Goal: Information Seeking & Learning: Learn about a topic

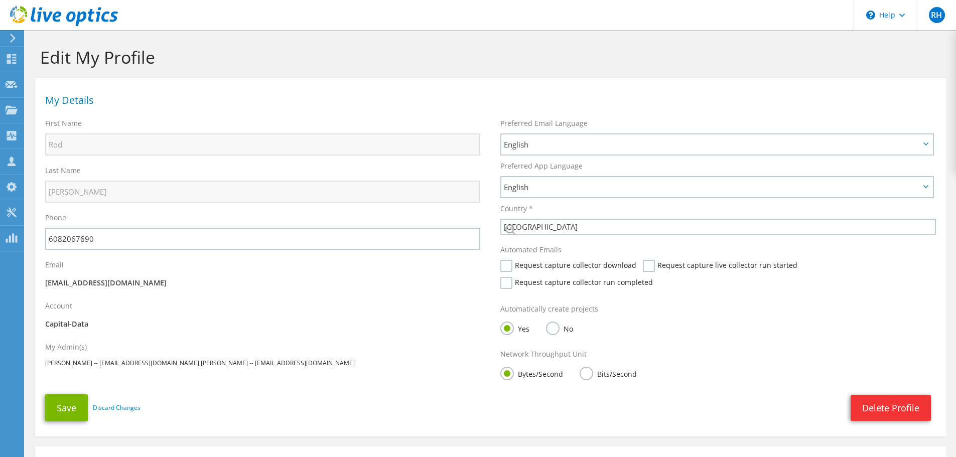
select select "224"
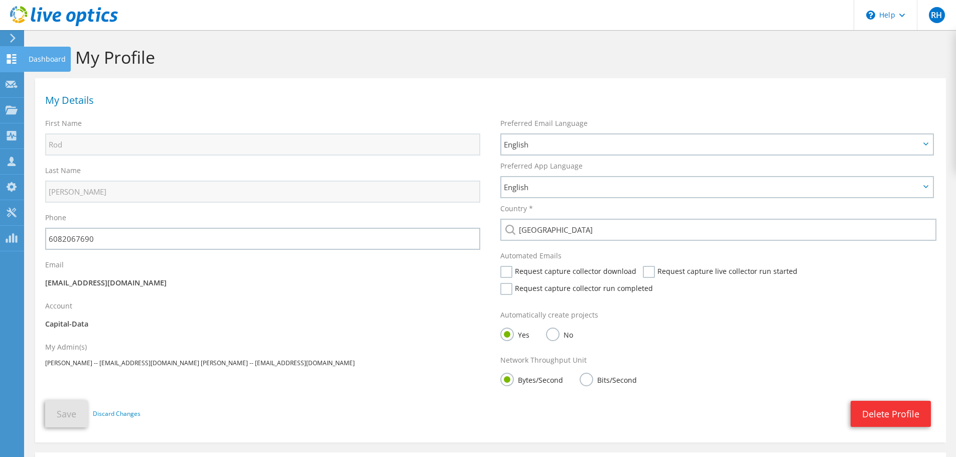
click at [7, 58] on icon at bounding box center [12, 59] width 12 height 10
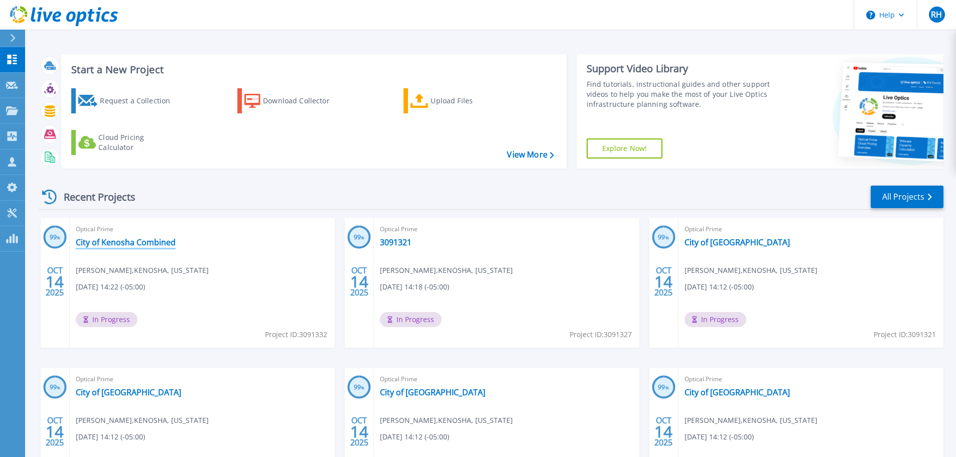
click at [147, 245] on link "City of Kenosha Combined" at bounding box center [126, 242] width 100 height 10
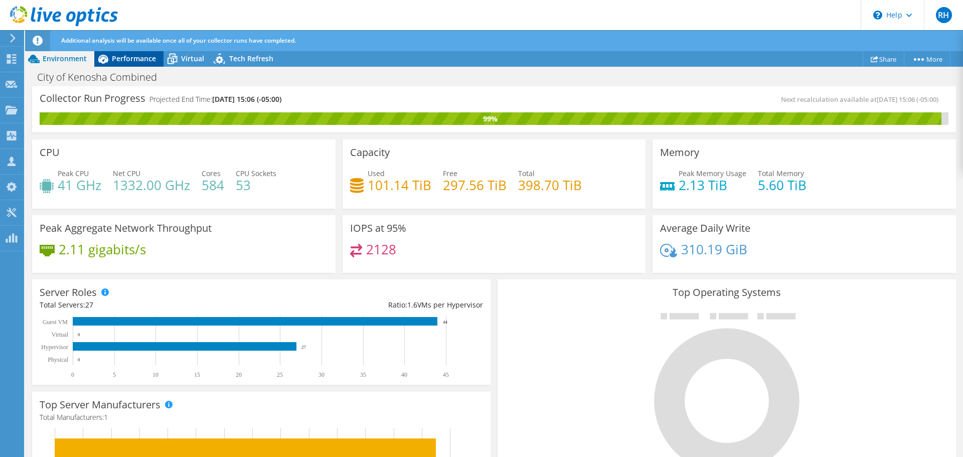
click at [129, 60] on span "Performance" at bounding box center [134, 59] width 44 height 10
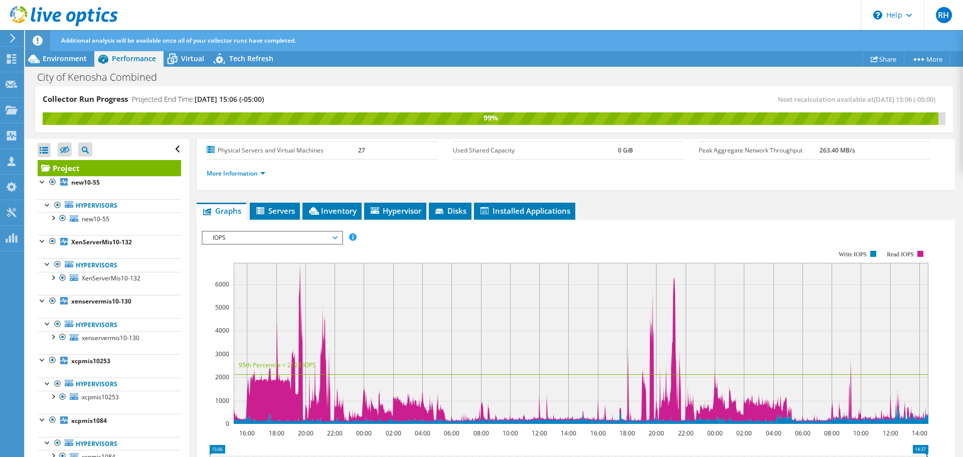
scroll to position [100, 0]
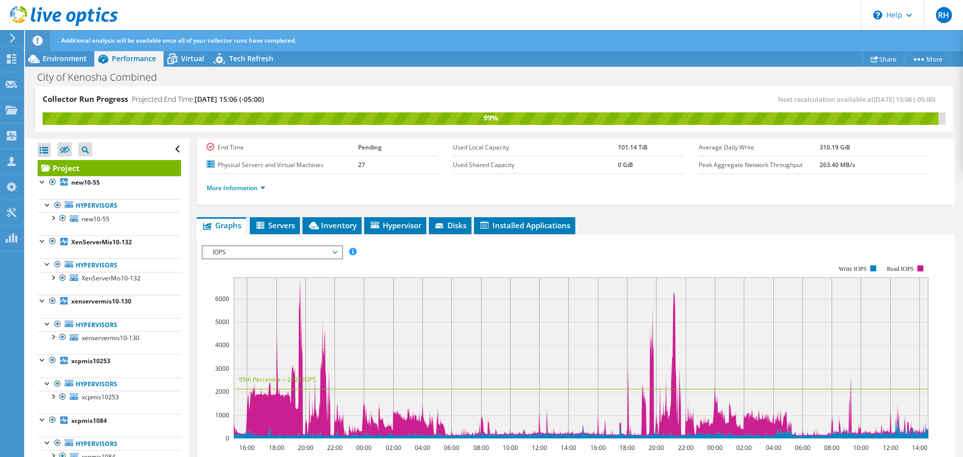
click at [224, 248] on span "IOPS" at bounding box center [272, 252] width 129 height 12
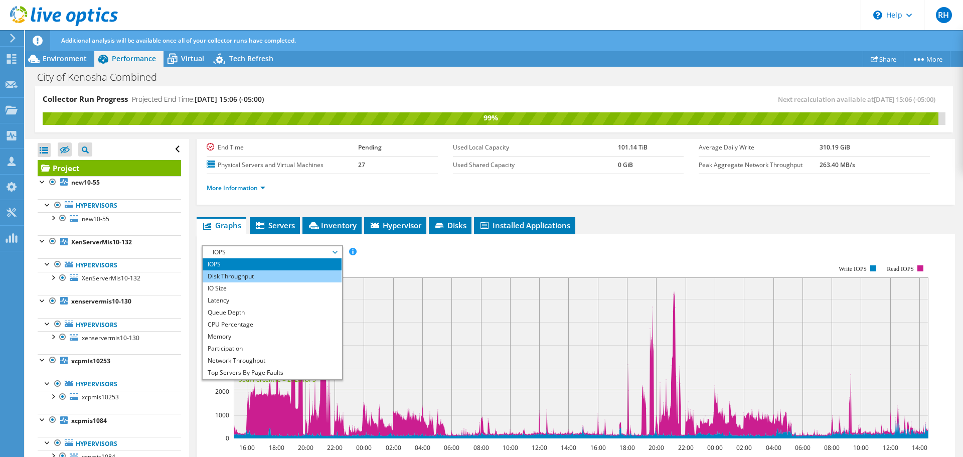
click at [217, 278] on li "Disk Throughput" at bounding box center [272, 276] width 139 height 12
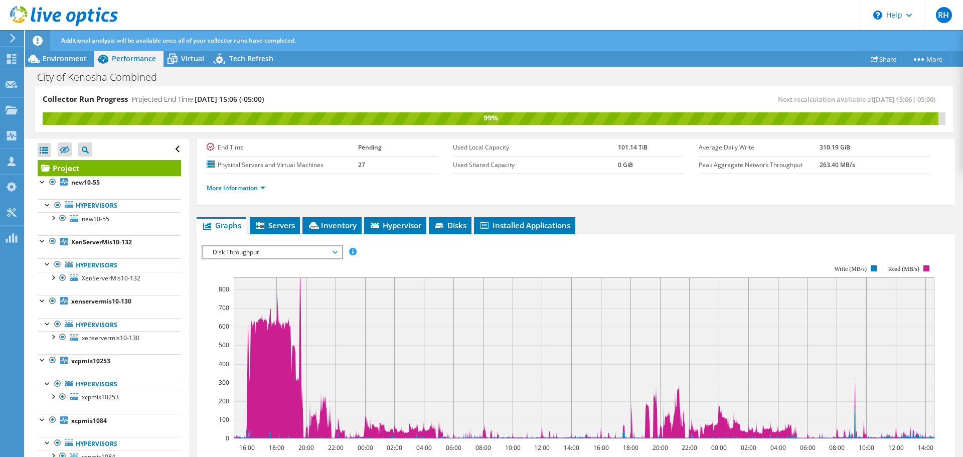
click at [226, 253] on span "Disk Throughput" at bounding box center [272, 252] width 129 height 12
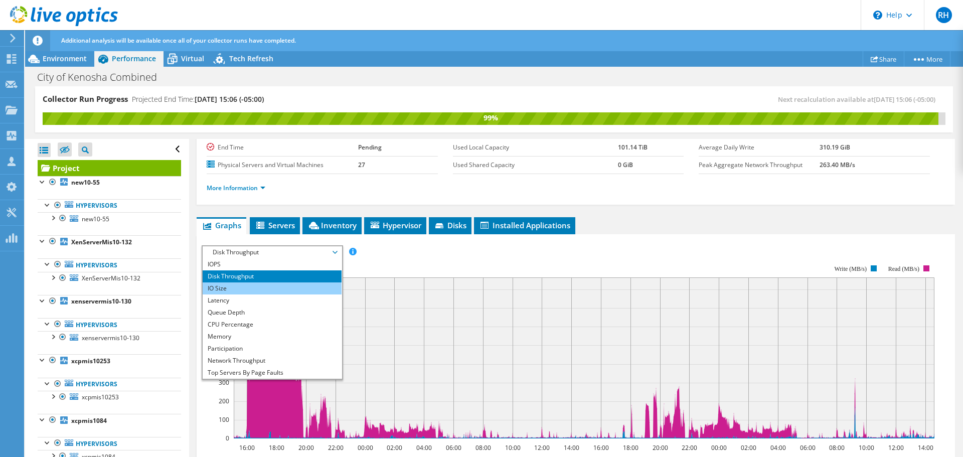
click at [223, 289] on li "IO Size" at bounding box center [272, 289] width 139 height 12
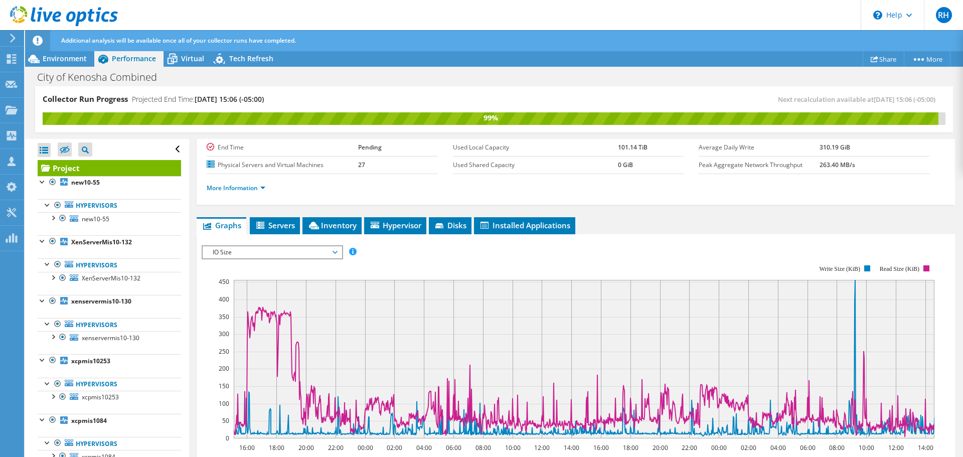
click at [220, 250] on span "IO Size" at bounding box center [272, 252] width 129 height 12
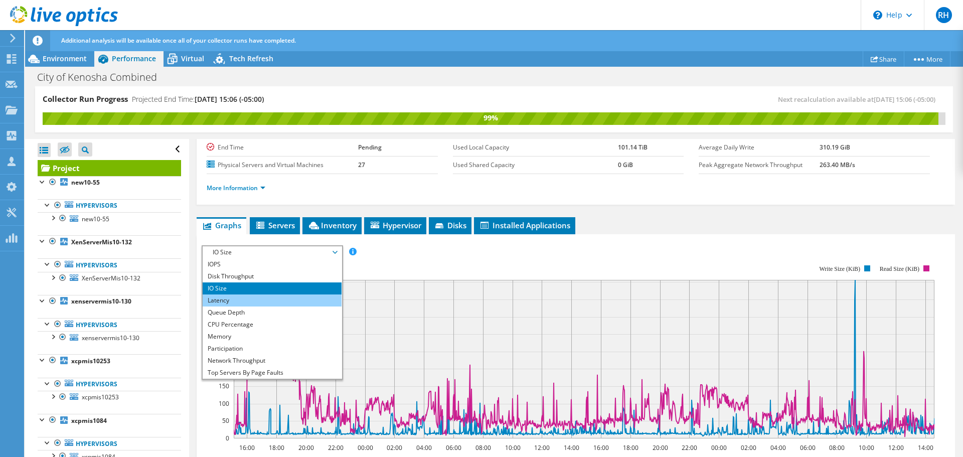
drag, startPoint x: 218, startPoint y: 301, endPoint x: 218, endPoint y: 294, distance: 6.5
click at [218, 300] on li "Latency" at bounding box center [272, 301] width 139 height 12
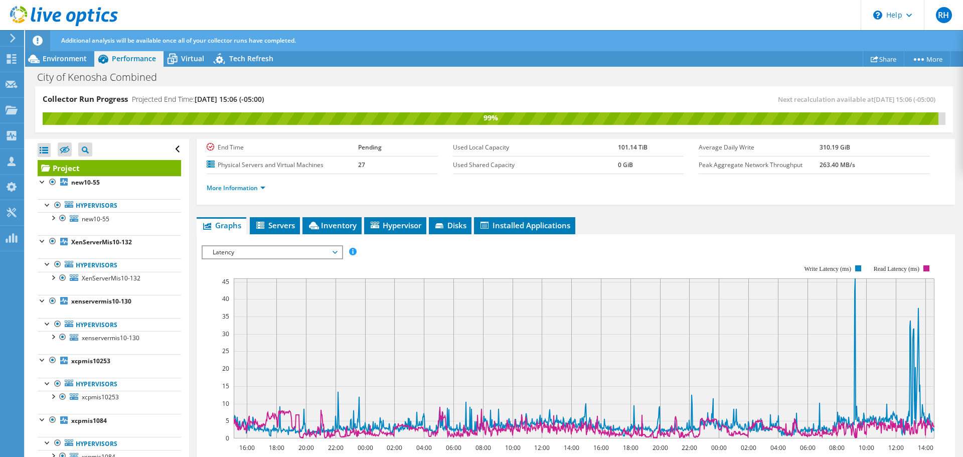
click at [216, 252] on span "Latency" at bounding box center [272, 252] width 129 height 12
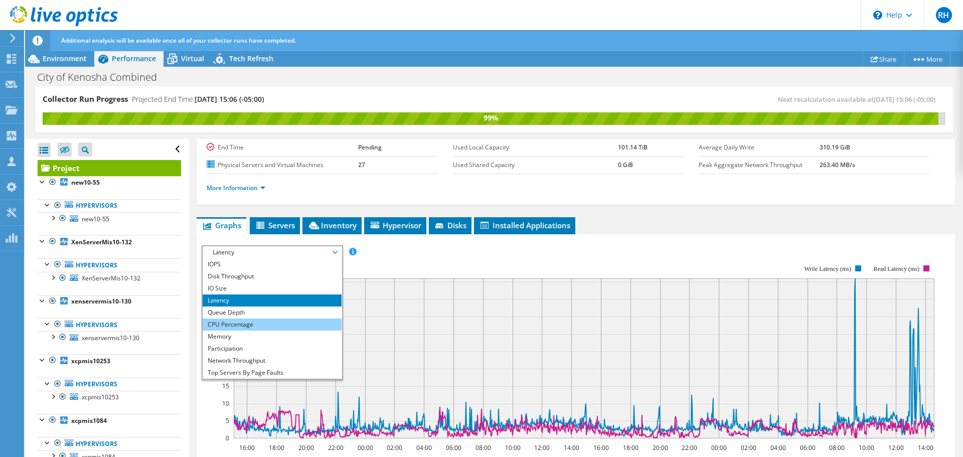
click at [215, 327] on li "CPU Percentage" at bounding box center [272, 325] width 139 height 12
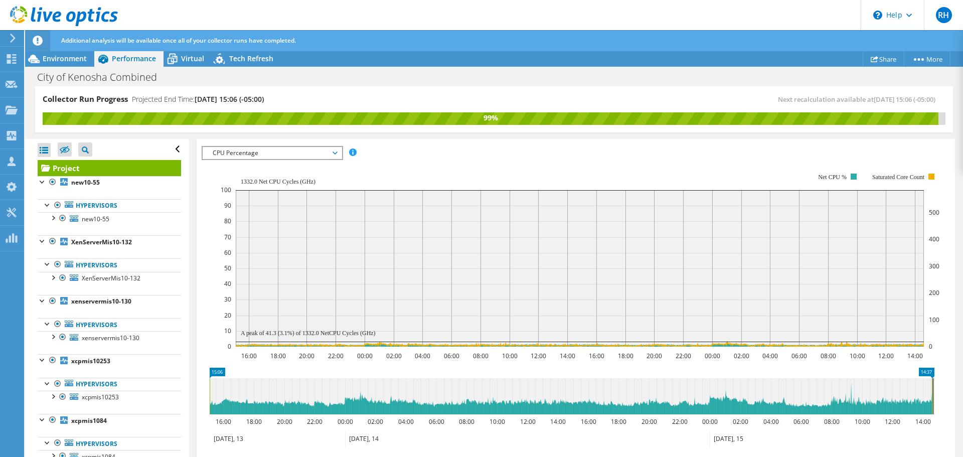
scroll to position [201, 0]
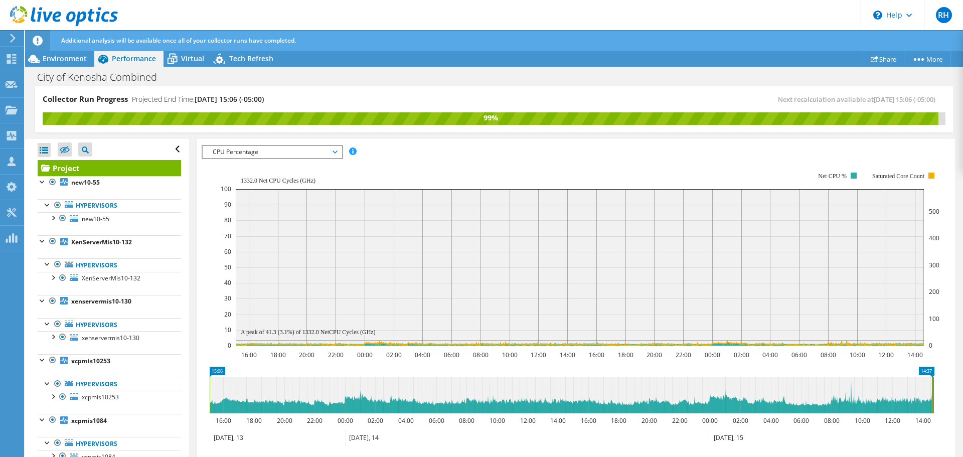
click at [113, 226] on ul "Hypervisors new10-55 sdb sda" at bounding box center [110, 212] width 144 height 46
click at [110, 222] on link "new10-55" at bounding box center [110, 218] width 144 height 13
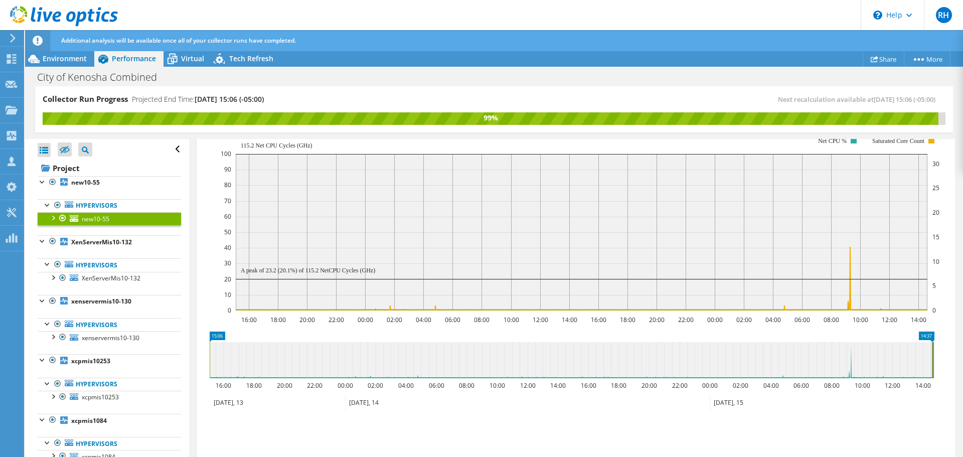
scroll to position [166, 0]
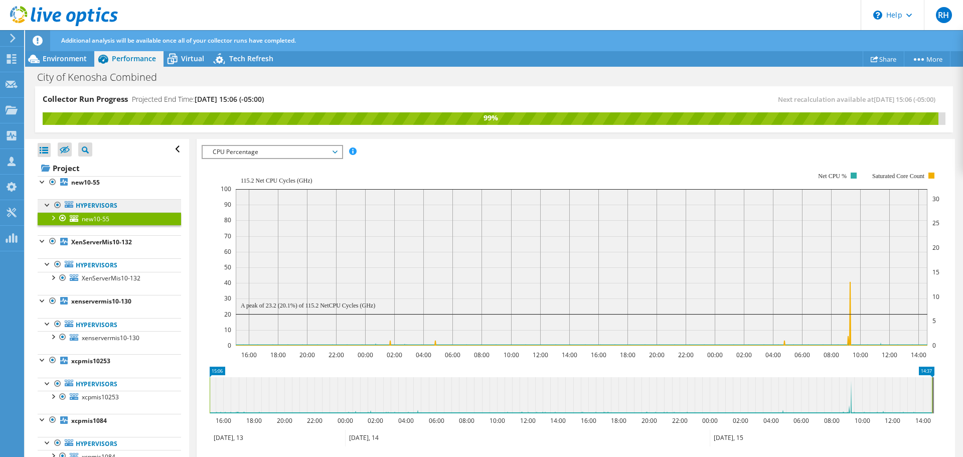
click at [98, 207] on link "Hypervisors" at bounding box center [110, 205] width 144 height 13
click at [65, 205] on icon at bounding box center [69, 204] width 9 height 7
click at [98, 244] on b "XenServerMis10-132" at bounding box center [101, 242] width 61 height 9
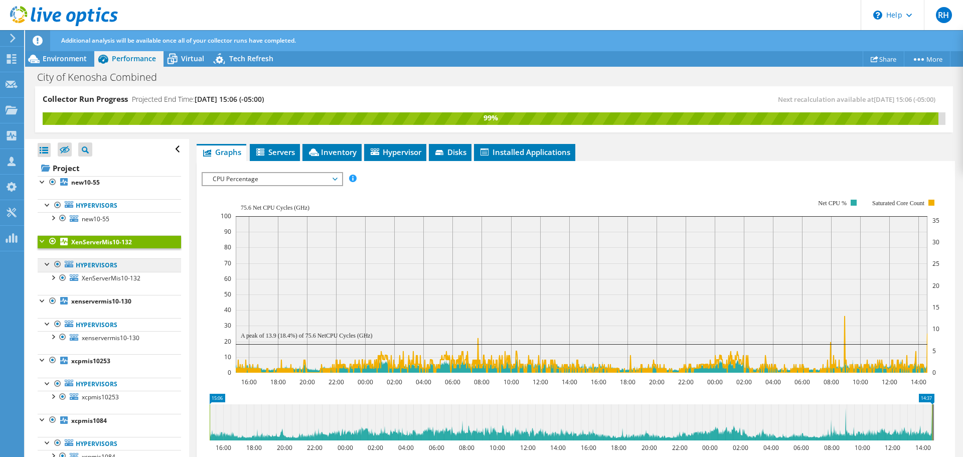
scroll to position [190, 0]
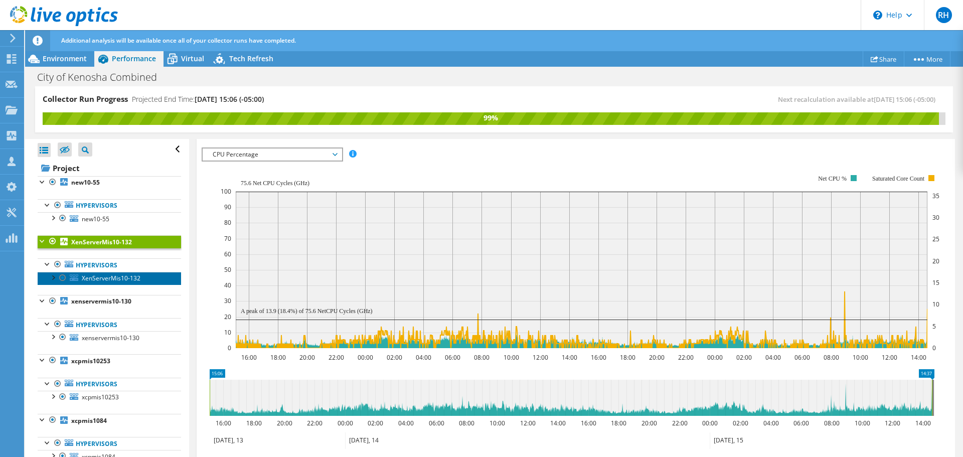
click at [101, 279] on span "XenServerMis10-132" at bounding box center [111, 278] width 59 height 9
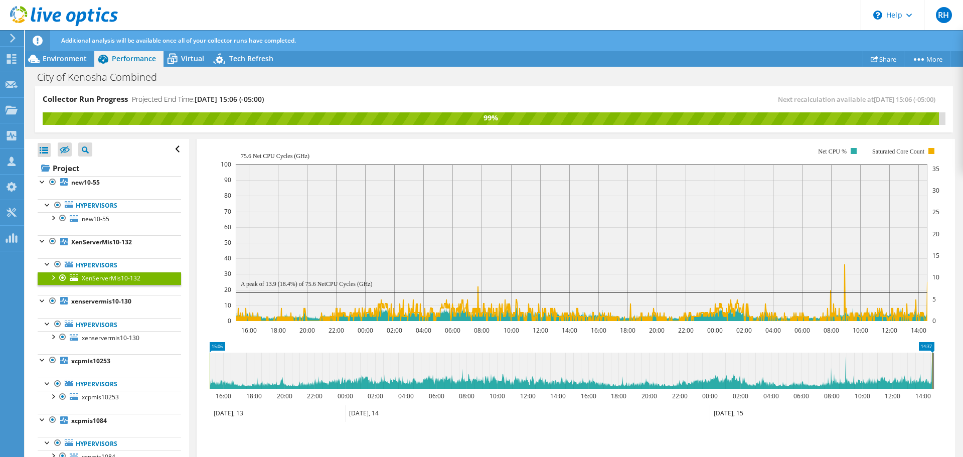
scroll to position [166, 0]
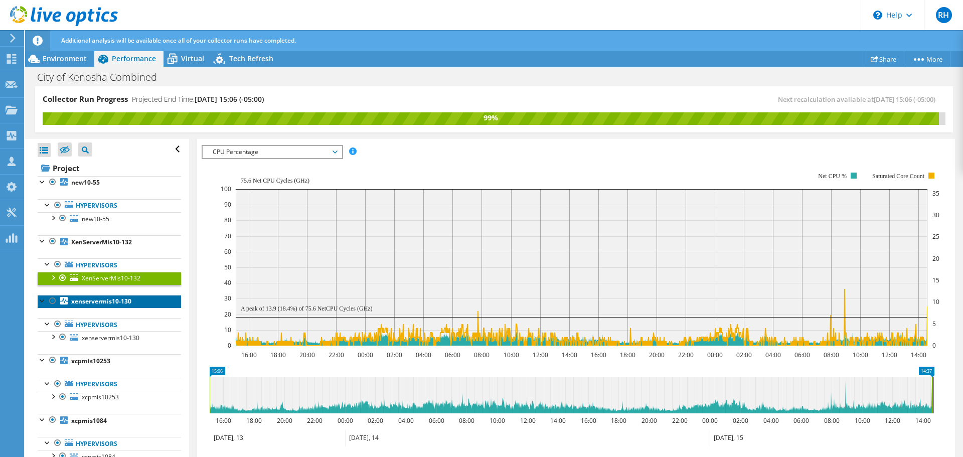
click at [114, 305] on b "xenservermis10-130" at bounding box center [101, 301] width 60 height 9
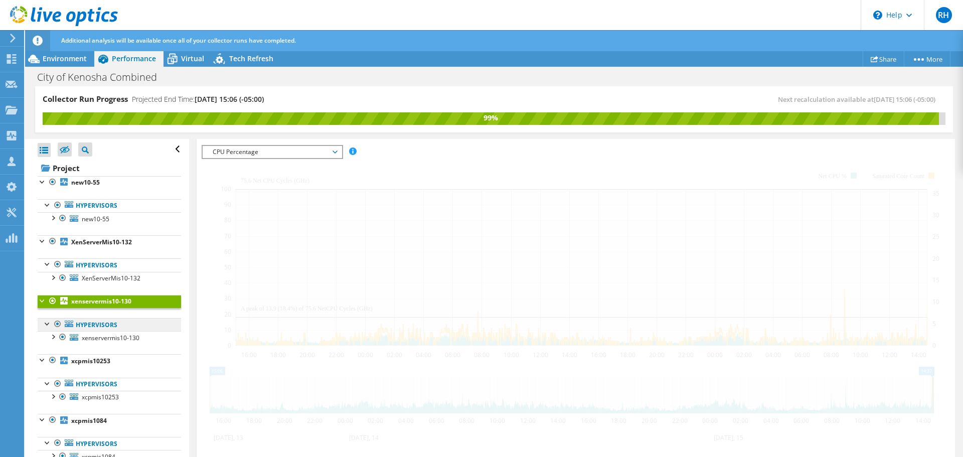
scroll to position [190, 0]
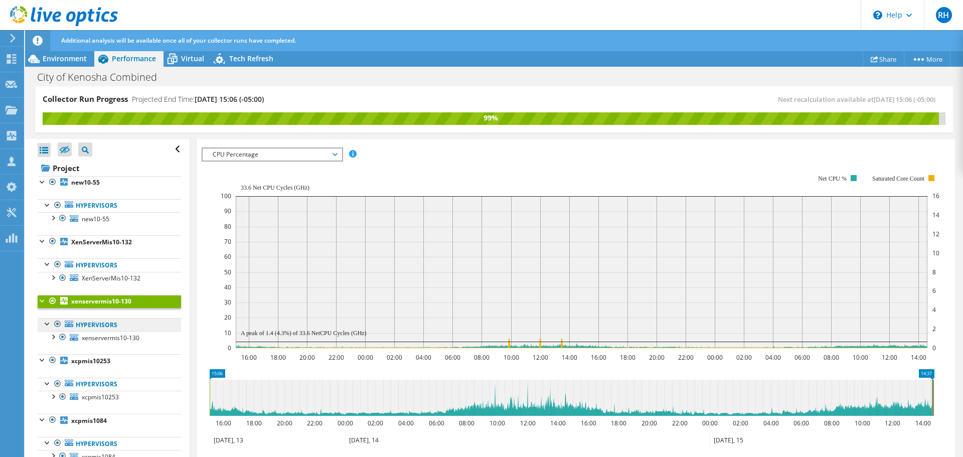
click at [109, 323] on link "Hypervisors" at bounding box center [110, 324] width 144 height 13
click at [120, 335] on span "xenservermis10-130" at bounding box center [111, 338] width 58 height 9
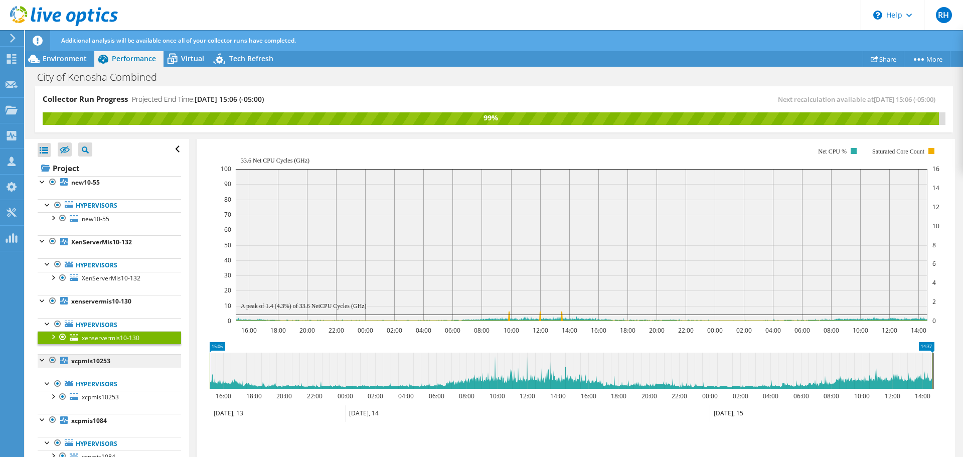
scroll to position [166, 0]
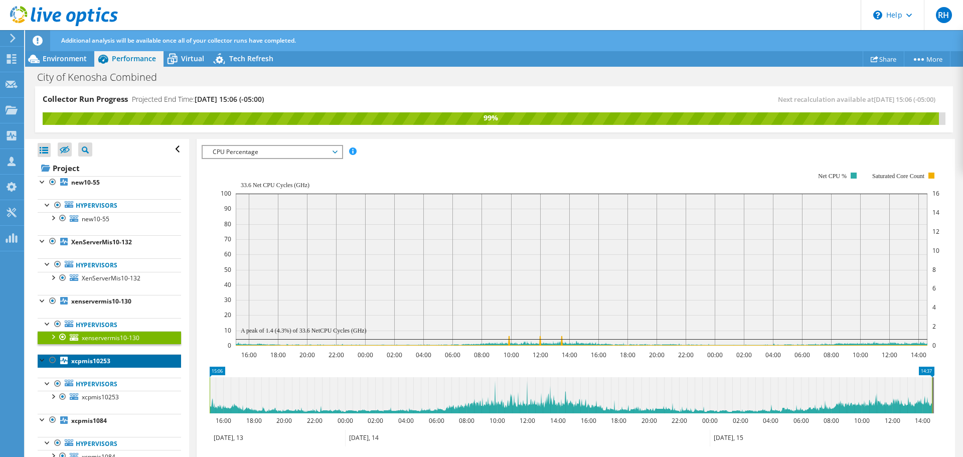
click at [113, 364] on link "xcpmis10253" at bounding box center [110, 360] width 144 height 13
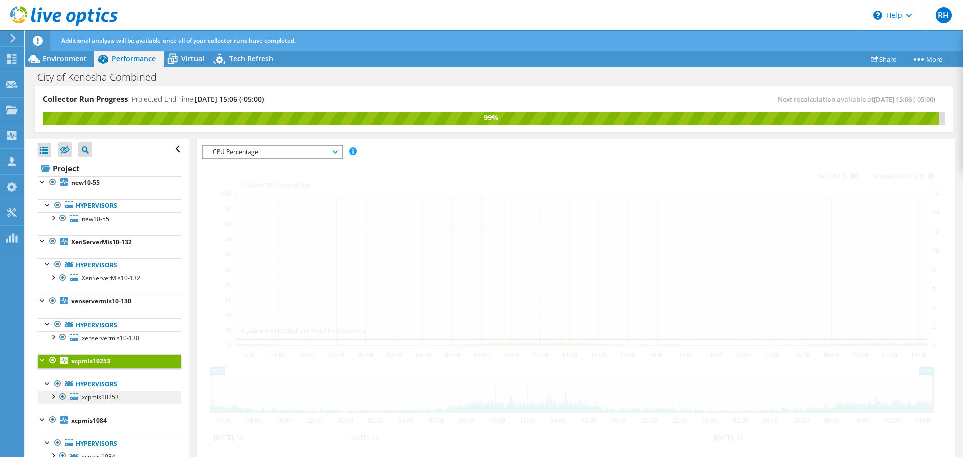
scroll to position [190, 0]
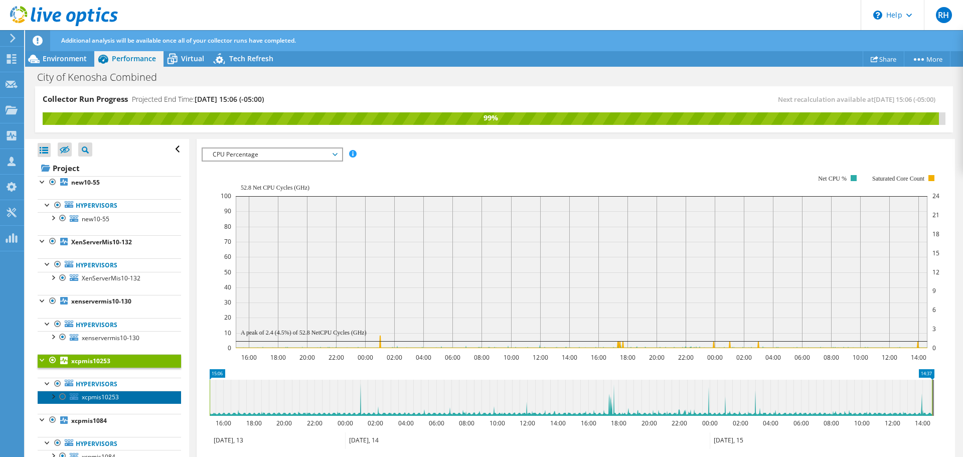
click at [119, 400] on link "xcpmis10253" at bounding box center [110, 397] width 144 height 13
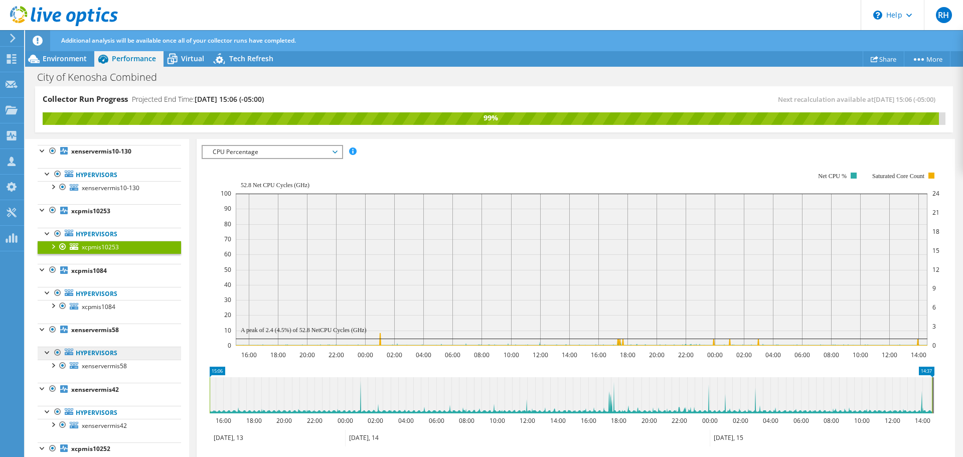
scroll to position [151, 0]
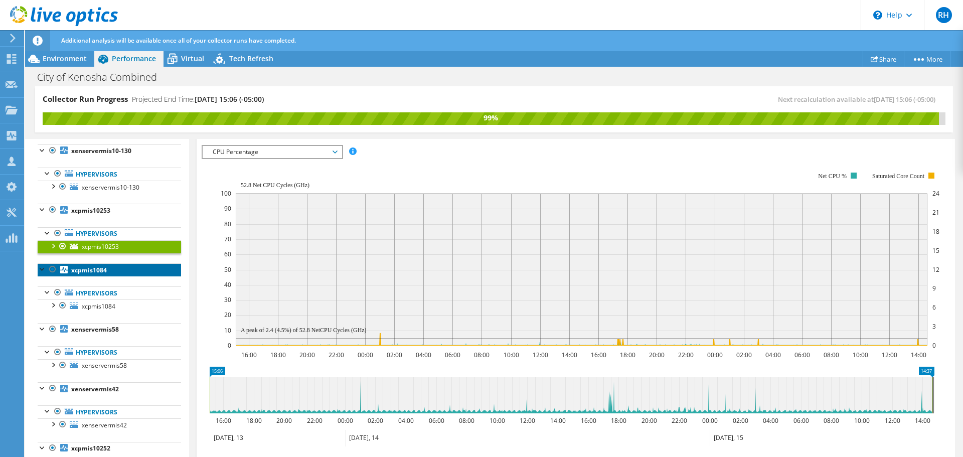
click at [118, 264] on link "xcpmis1084" at bounding box center [110, 269] width 144 height 13
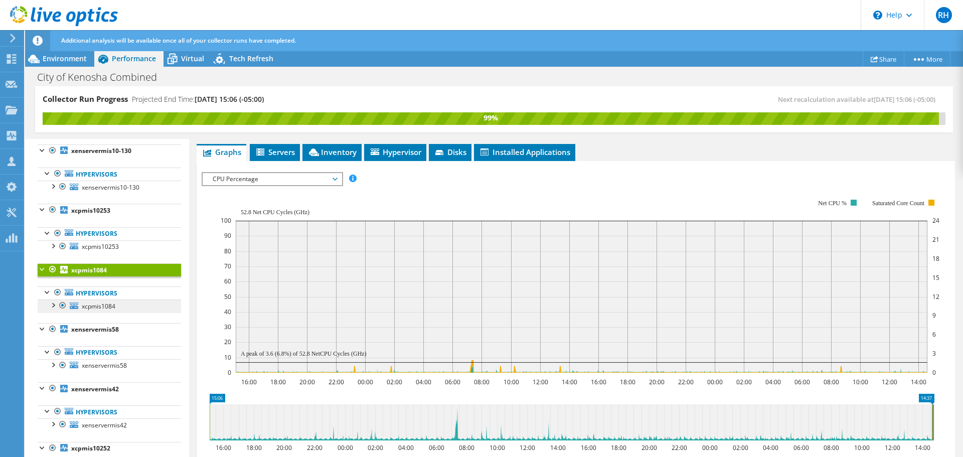
scroll to position [190, 0]
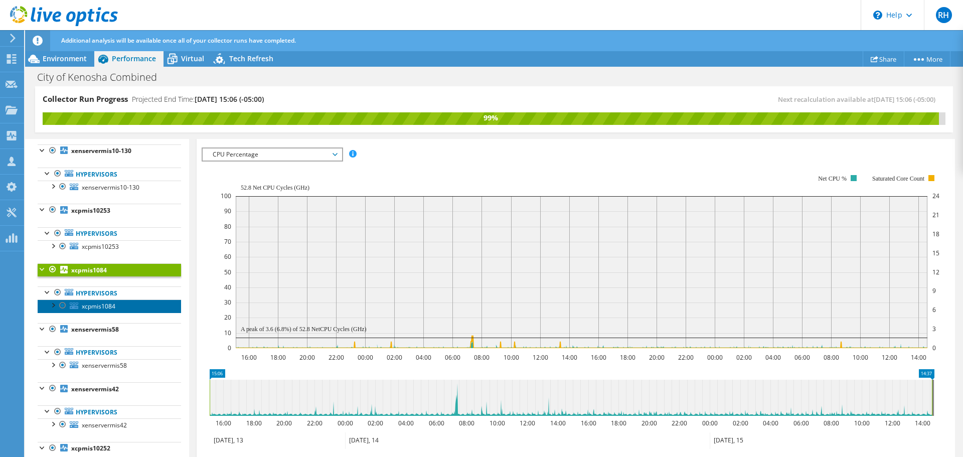
click at [103, 309] on span "xcpmis1084" at bounding box center [99, 306] width 34 height 9
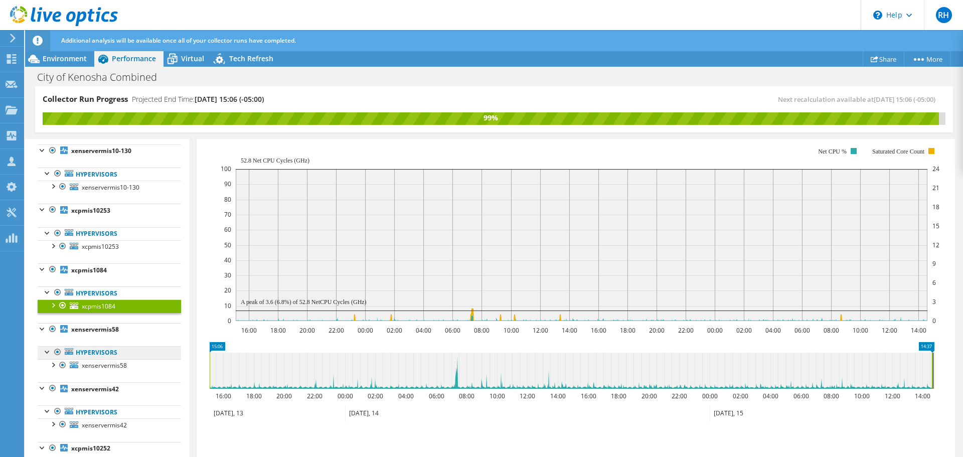
scroll to position [166, 0]
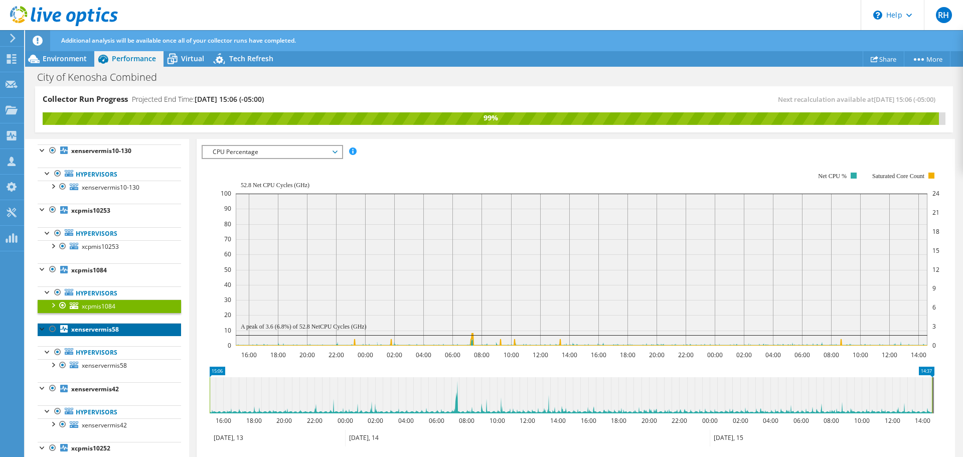
click at [108, 330] on b "xenservermis58" at bounding box center [95, 329] width 48 height 9
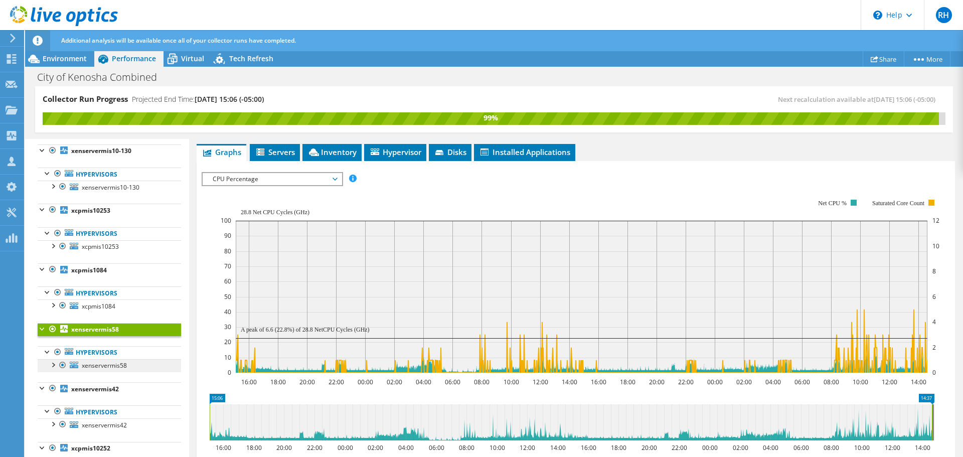
scroll to position [190, 0]
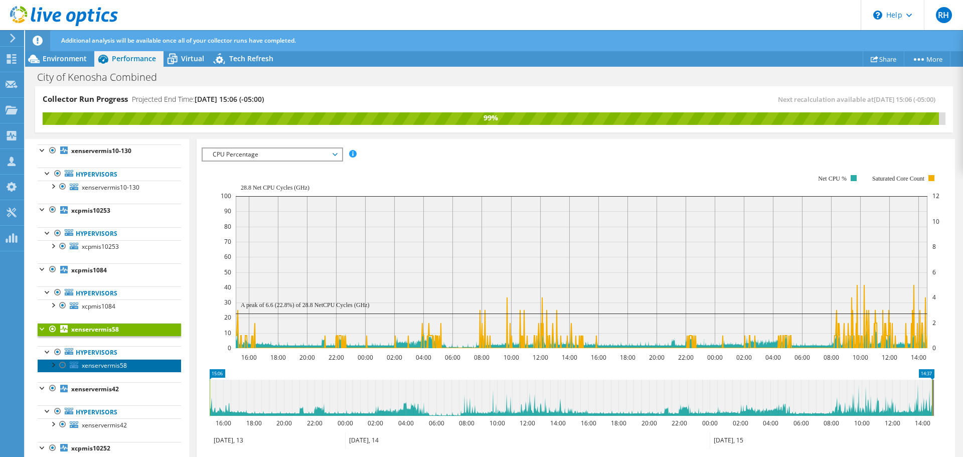
click at [106, 365] on span "xenservermis58" at bounding box center [104, 365] width 45 height 9
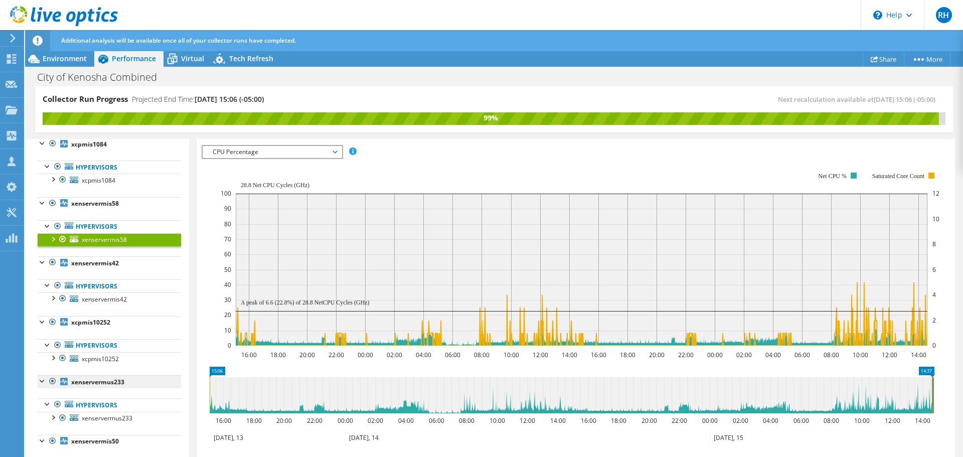
scroll to position [301, 0]
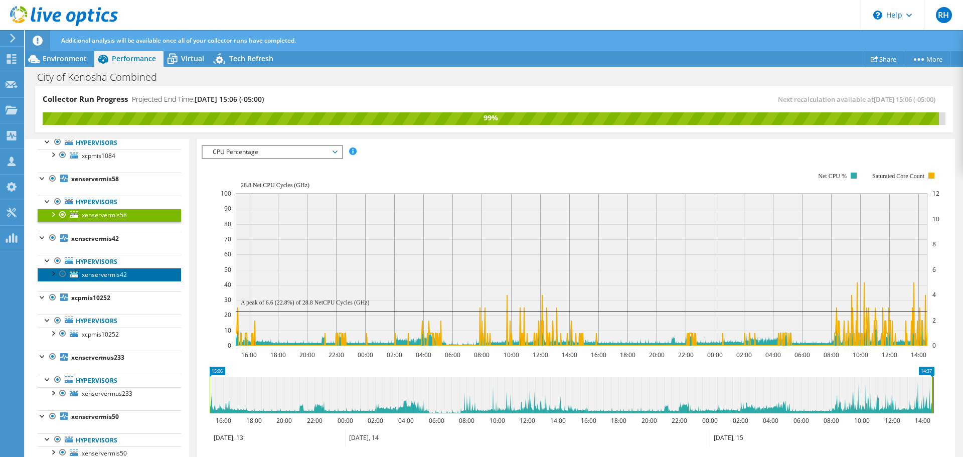
click at [96, 277] on span "xenservermis42" at bounding box center [104, 274] width 45 height 9
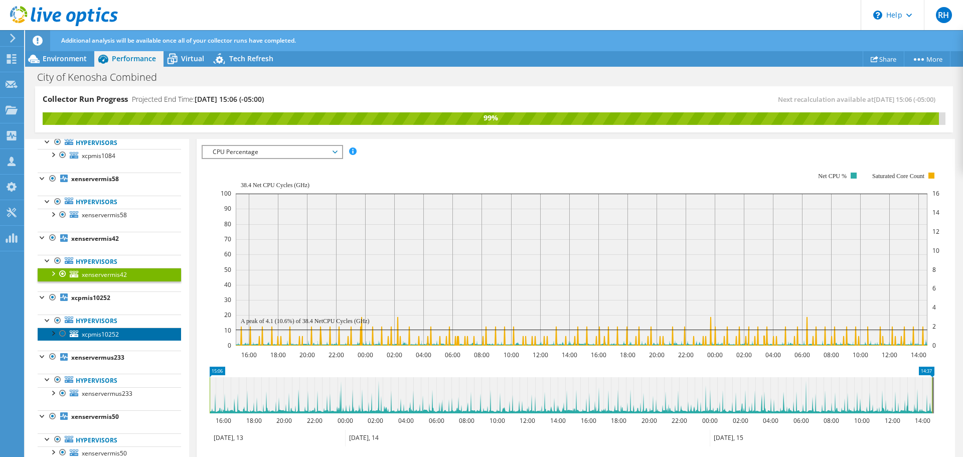
click at [108, 332] on span "xcpmis10252" at bounding box center [100, 334] width 37 height 9
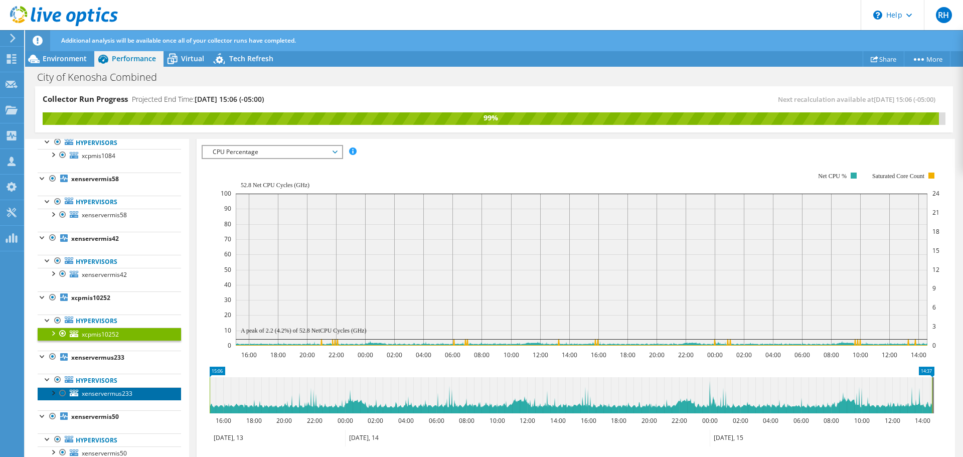
click at [110, 398] on link "xenservermus233" at bounding box center [110, 393] width 144 height 13
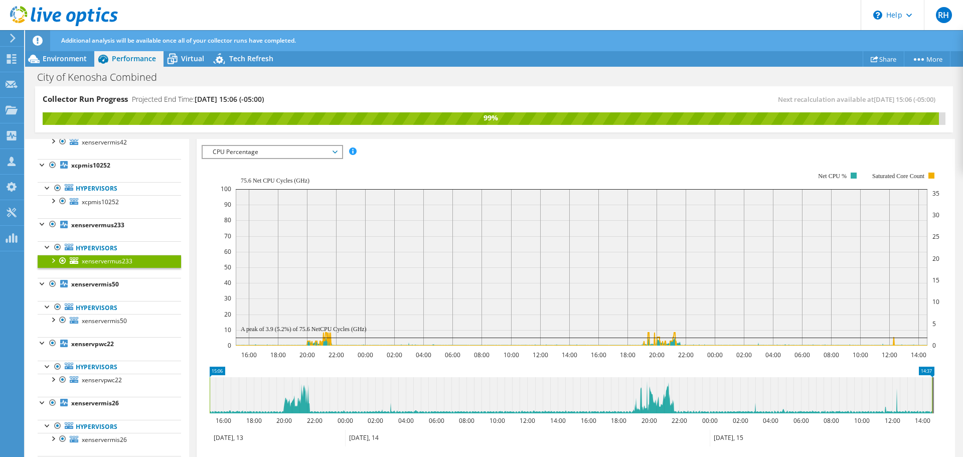
scroll to position [452, 0]
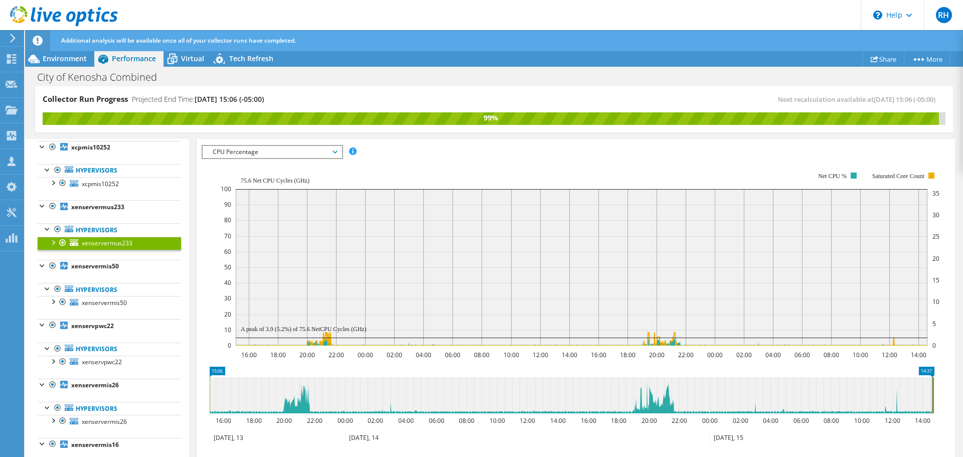
click at [98, 257] on ul "Hypervisors xenservermus233 sdb sda" at bounding box center [110, 236] width 144 height 46
click at [98, 271] on link "xenservermis50" at bounding box center [110, 266] width 144 height 13
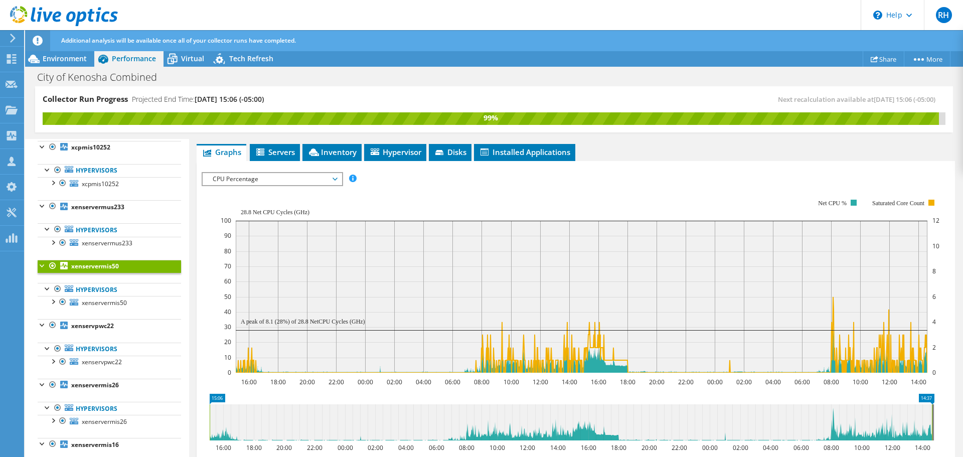
scroll to position [190, 0]
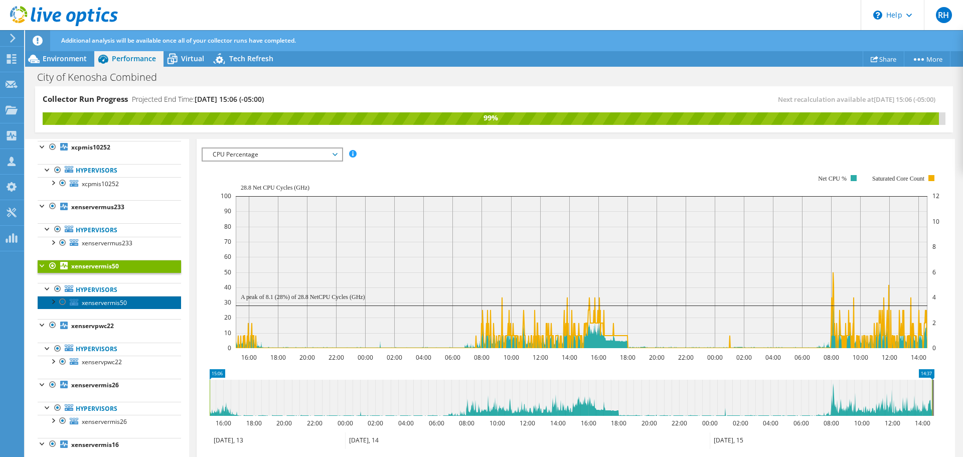
click at [100, 304] on span "xenservermis50" at bounding box center [104, 303] width 45 height 9
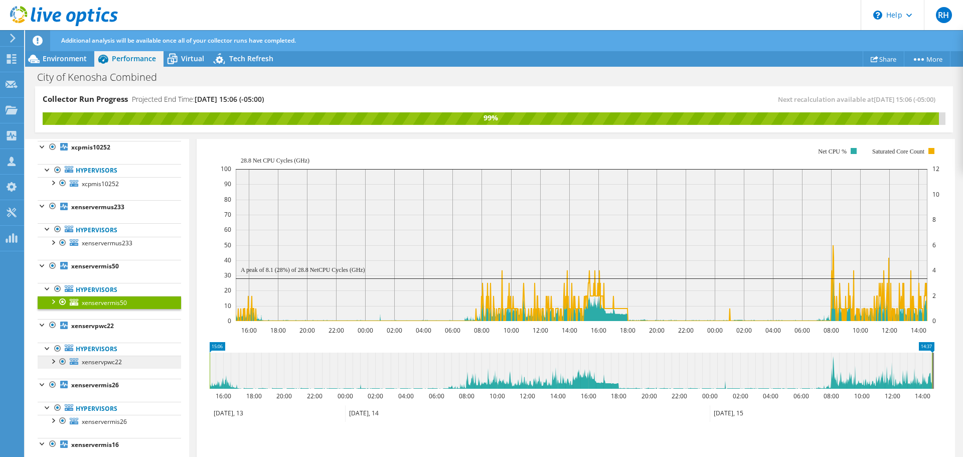
scroll to position [166, 0]
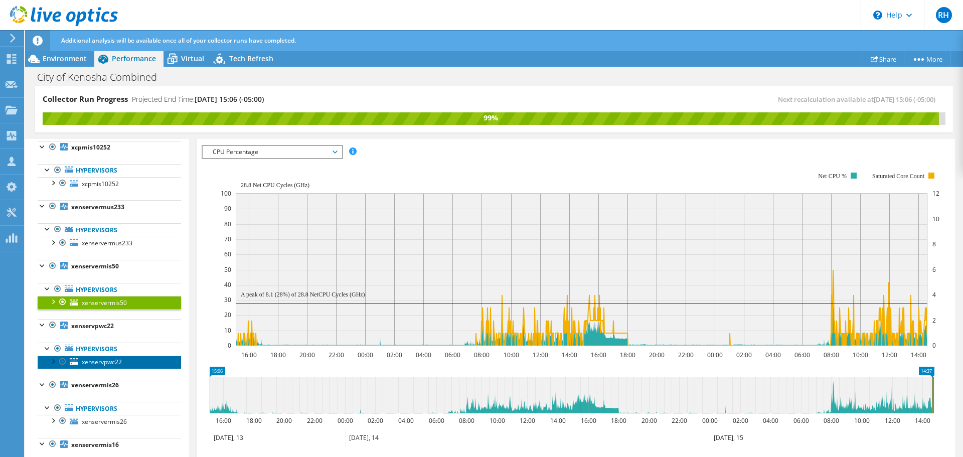
click at [97, 362] on span "xenservpwc22" at bounding box center [102, 362] width 40 height 9
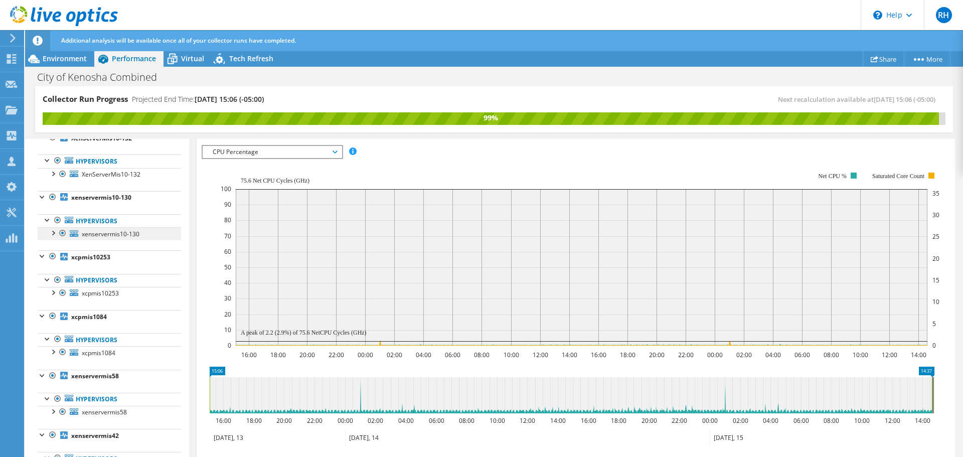
scroll to position [0, 0]
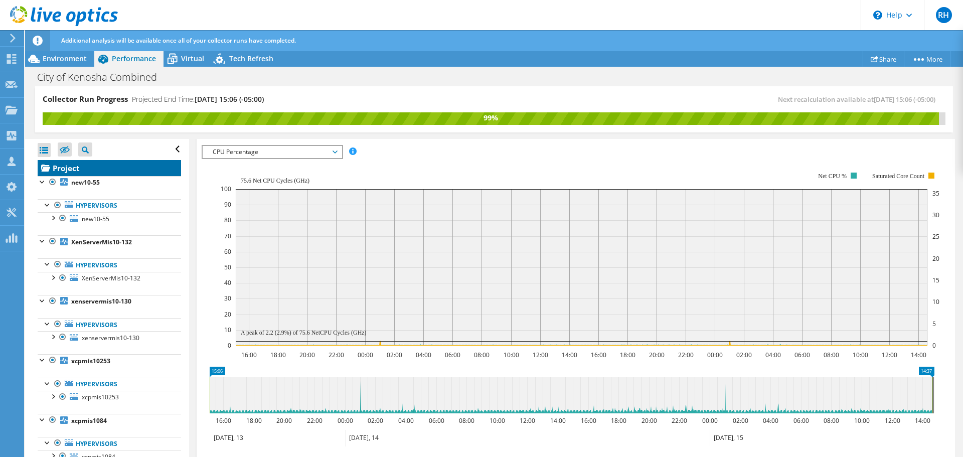
click at [86, 169] on link "Project" at bounding box center [110, 168] width 144 height 16
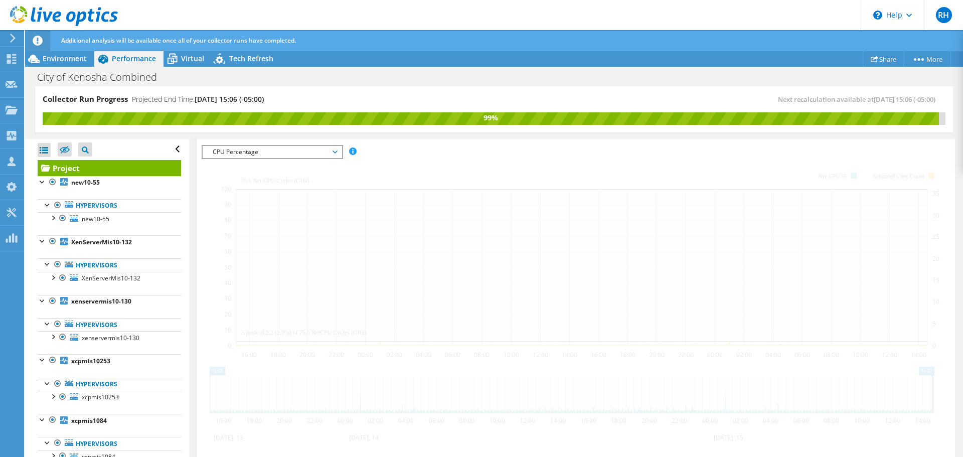
scroll to position [201, 0]
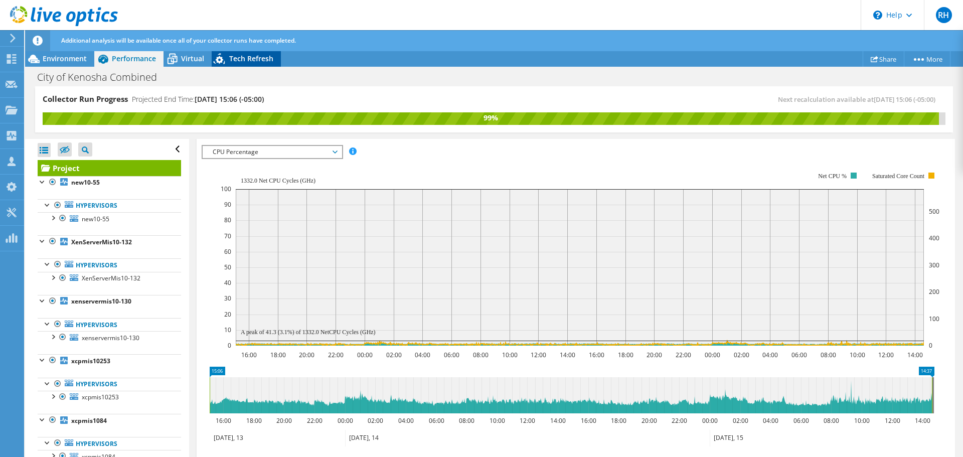
click at [249, 56] on span "Tech Refresh" at bounding box center [251, 59] width 44 height 10
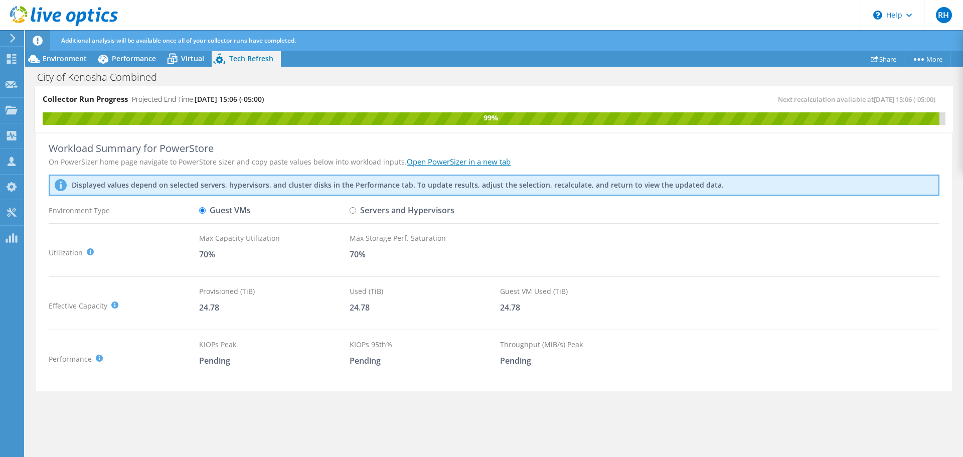
click at [351, 210] on input "Servers and Hypervisors" at bounding box center [353, 210] width 7 height 7
radio input "true"
click at [201, 210] on input "Guest VMs" at bounding box center [202, 210] width 7 height 7
radio input "true"
radio input "false"
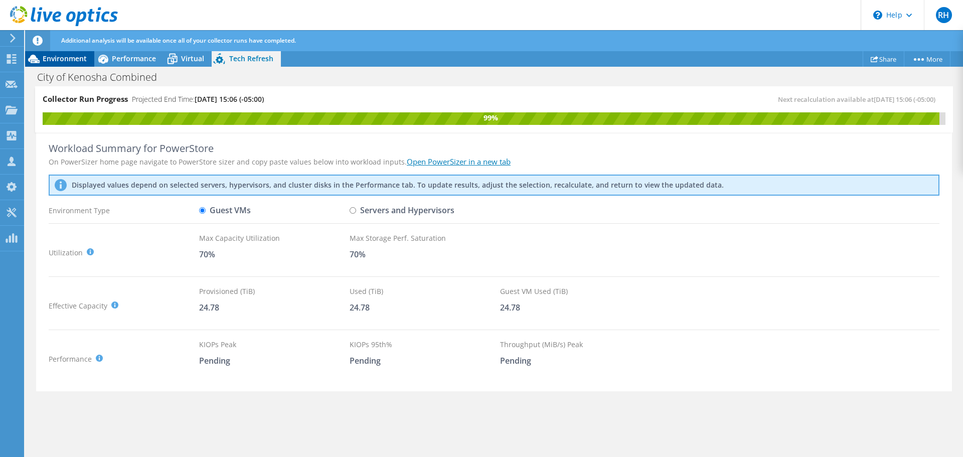
click at [42, 59] on icon at bounding box center [34, 59] width 18 height 18
